Goal: Information Seeking & Learning: Compare options

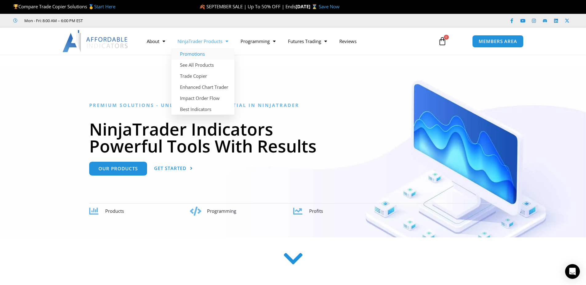
click at [199, 55] on link "Promotions" at bounding box center [202, 53] width 63 height 11
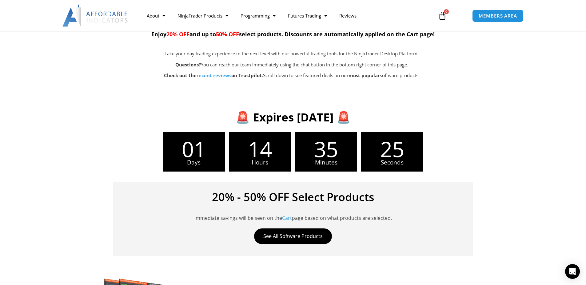
scroll to position [37, 0]
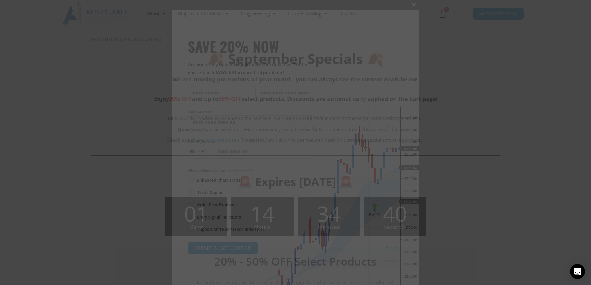
click at [411, 4] on span "SAVE 20% NOW popup" at bounding box center [414, 5] width 10 height 4
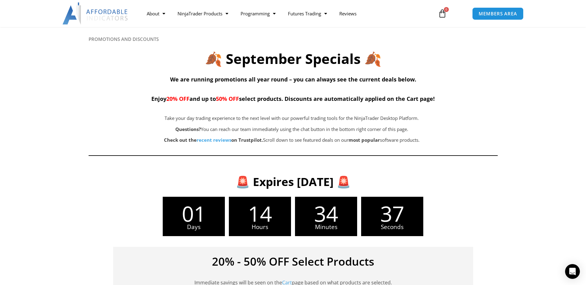
scroll to position [0, 0]
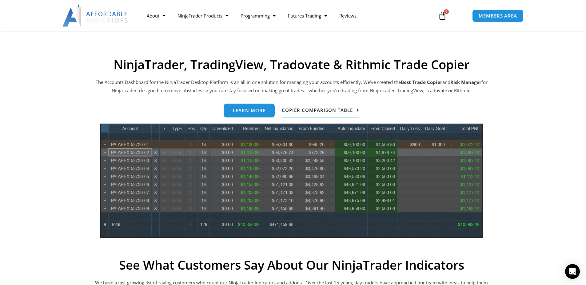
scroll to position [258, 0]
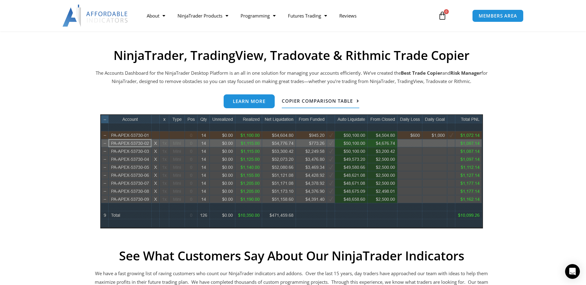
click at [337, 100] on span "Copier Comparison Table" at bounding box center [317, 101] width 71 height 5
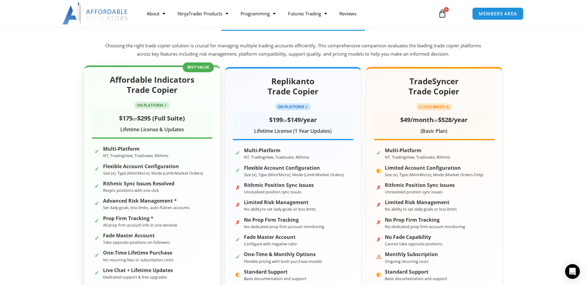
scroll to position [37, 0]
